Goal: Find specific page/section: Find specific page/section

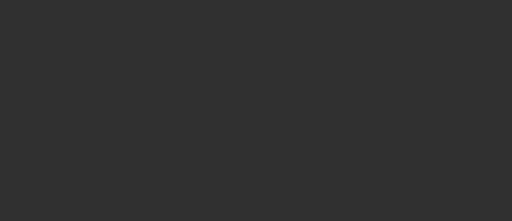
select select "10"
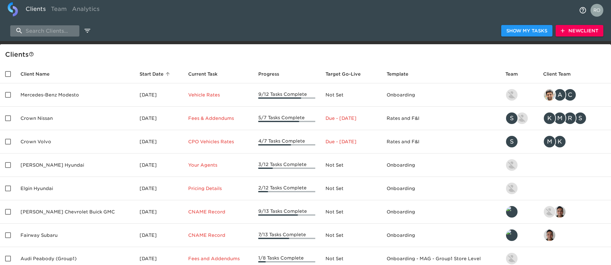
click at [58, 27] on input "search" at bounding box center [44, 30] width 69 height 11
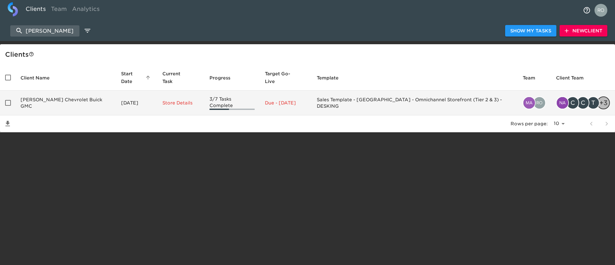
type input "[PERSON_NAME]"
click at [82, 93] on td "[PERSON_NAME] Chevrolet Buick GMC" at bounding box center [65, 103] width 101 height 25
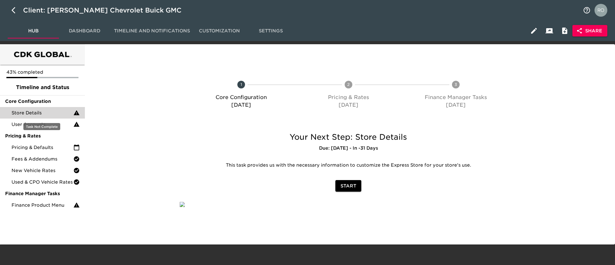
click at [45, 111] on span "Store Details" at bounding box center [43, 113] width 62 height 6
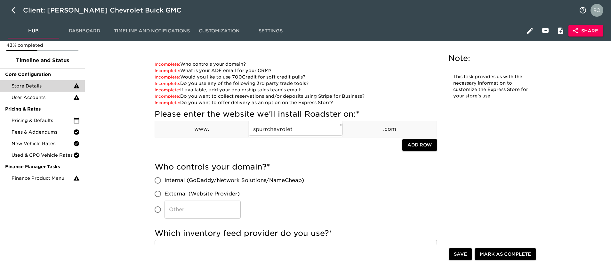
scroll to position [48, 0]
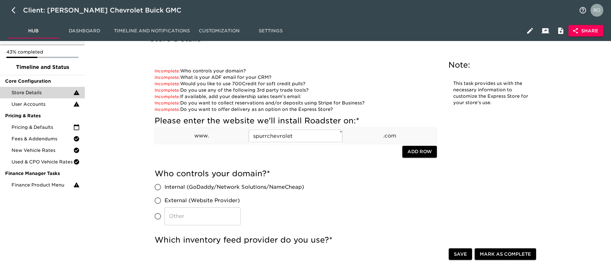
scroll to position [0, 0]
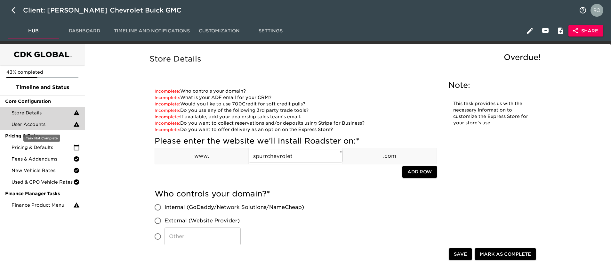
click at [54, 127] on span "User Accounts" at bounding box center [43, 124] width 62 height 6
